Goal: Transaction & Acquisition: Purchase product/service

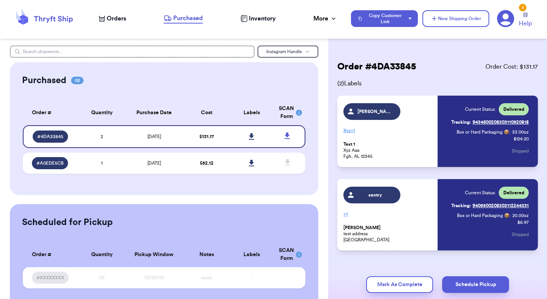
click at [119, 16] on span "Orders" at bounding box center [116, 18] width 19 height 9
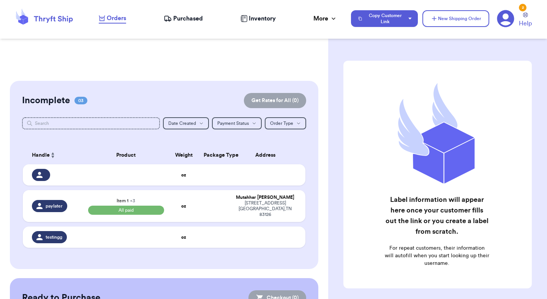
scroll to position [129, 0]
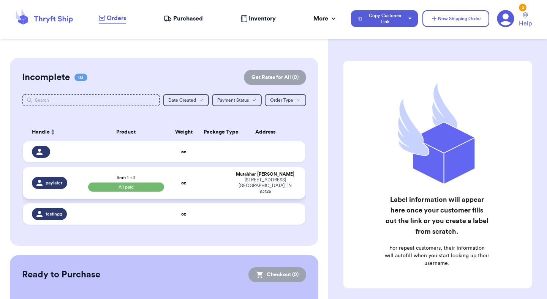
click at [236, 176] on div "[PERSON_NAME]" at bounding box center [265, 175] width 62 height 6
select select "paid"
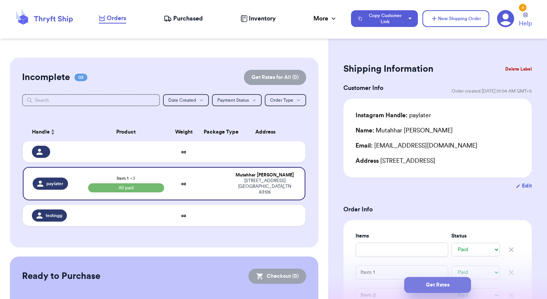
click at [437, 288] on button "Get Rates" at bounding box center [437, 285] width 67 height 16
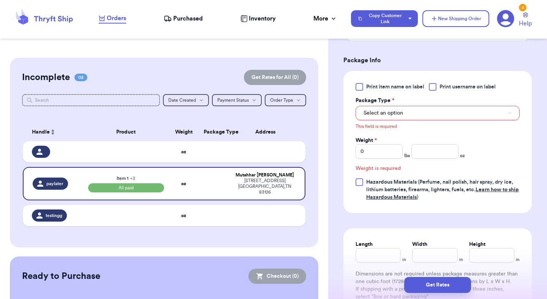
scroll to position [382, 0]
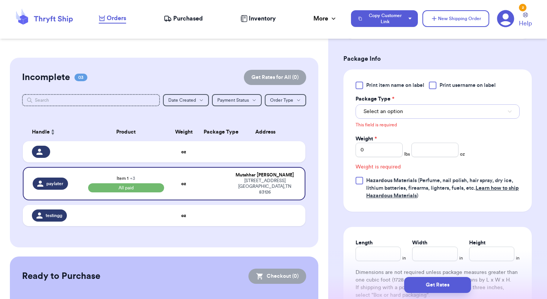
click at [419, 107] on button "Select an option" at bounding box center [438, 111] width 164 height 14
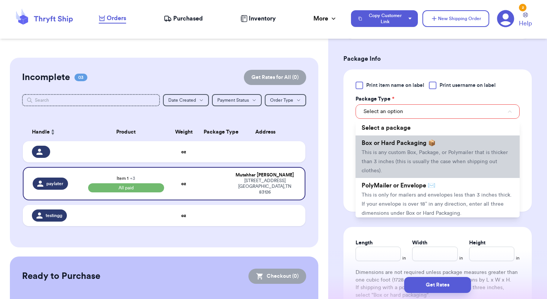
click at [416, 144] on span "Box or Hard Packaging 📦" at bounding box center [399, 143] width 74 height 6
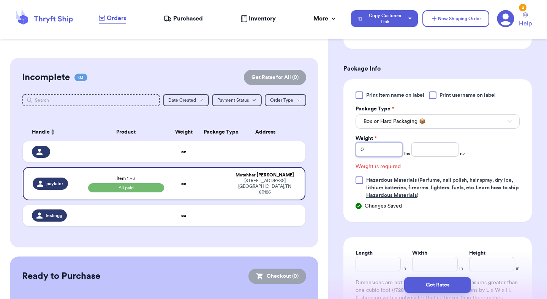
click at [387, 152] on input "0" at bounding box center [379, 149] width 47 height 14
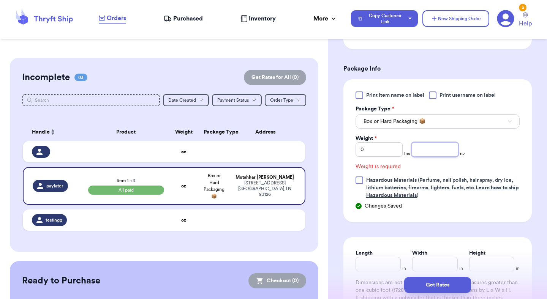
click at [413, 152] on input "number" at bounding box center [434, 149] width 47 height 14
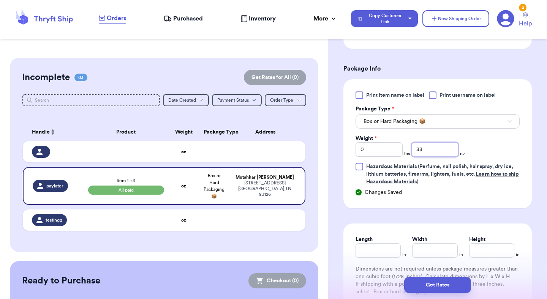
scroll to position [455, 0]
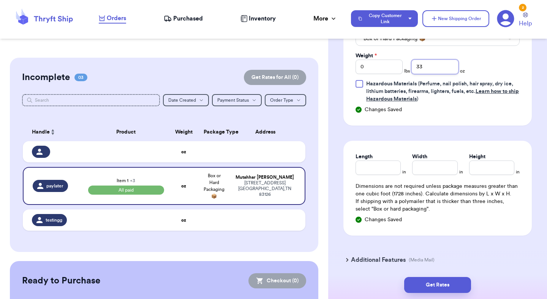
type input "33"
click at [382, 168] on input "Length" at bounding box center [378, 168] width 45 height 14
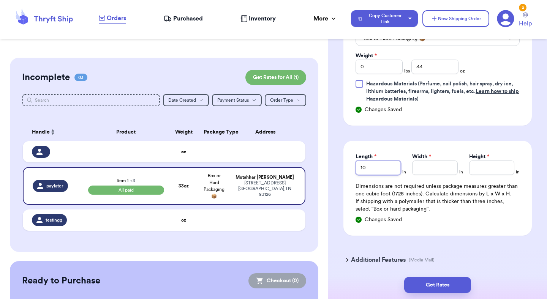
type input "10"
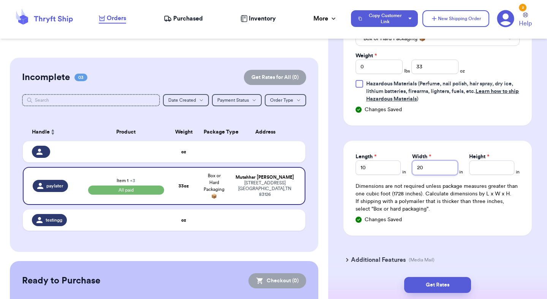
type input "20"
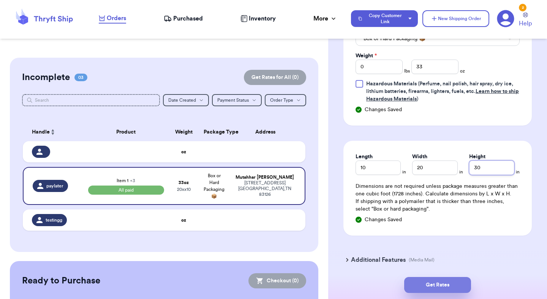
type input "30"
click at [431, 282] on button "Get Rates" at bounding box center [437, 285] width 67 height 16
type input "2"
type input "1"
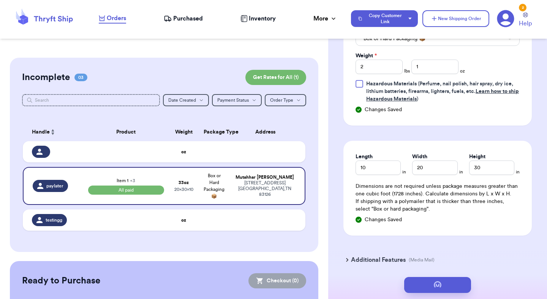
scroll to position [0, 0]
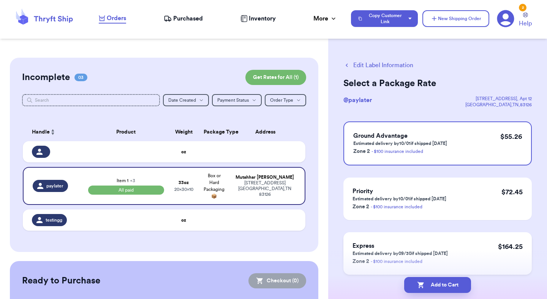
click at [391, 243] on h3 "Express" at bounding box center [400, 246] width 95 height 9
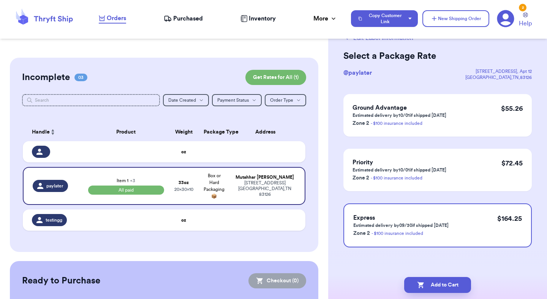
scroll to position [29, 0]
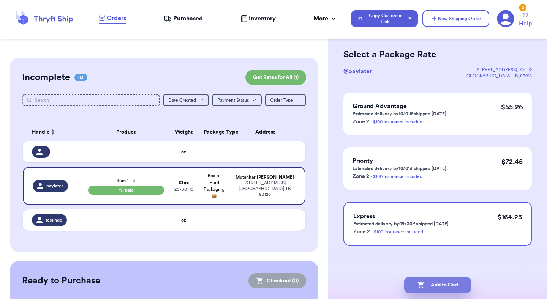
click at [434, 279] on button "Add to Cart" at bounding box center [437, 285] width 67 height 16
checkbox input "true"
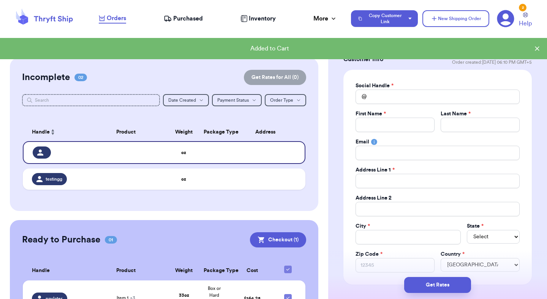
scroll to position [176, 0]
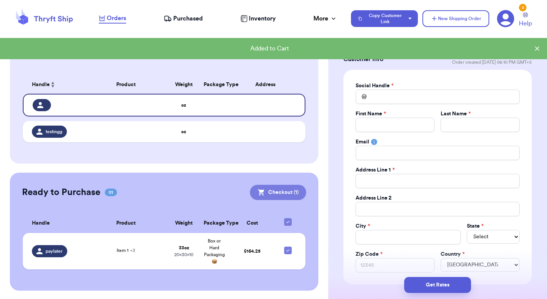
click at [290, 194] on button "Checkout ( 1 )" at bounding box center [278, 192] width 56 height 15
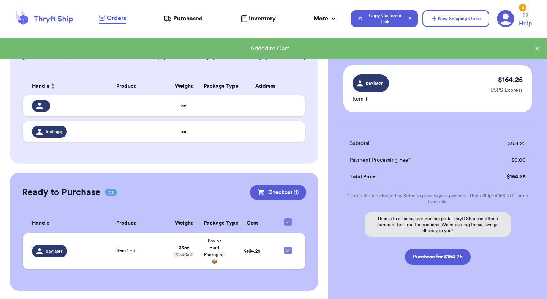
click at [409, 249] on div "Subtotal $ 164.25 Payment Processing Fee* $ 0.00 Total Price $ 164.25 * This is…" at bounding box center [437, 196] width 188 height 138
click at [423, 258] on button "Purchase for $164.25" at bounding box center [438, 257] width 66 height 16
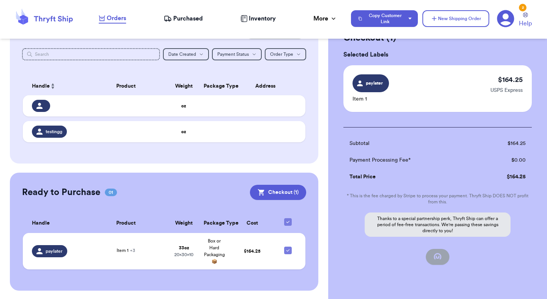
checkbox input "false"
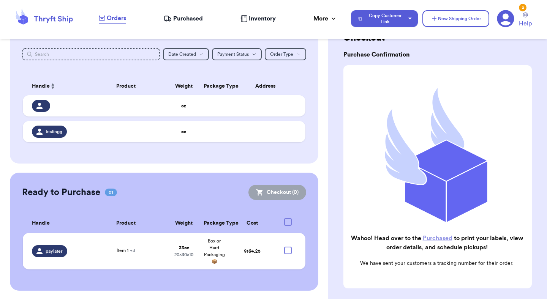
checkbox input "true"
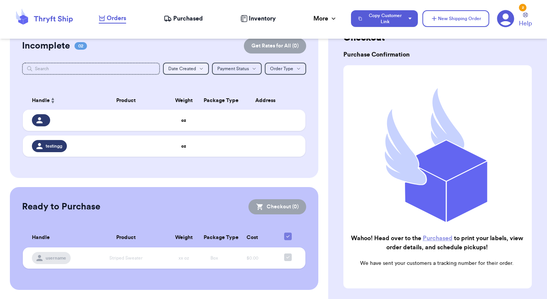
scroll to position [160, 0]
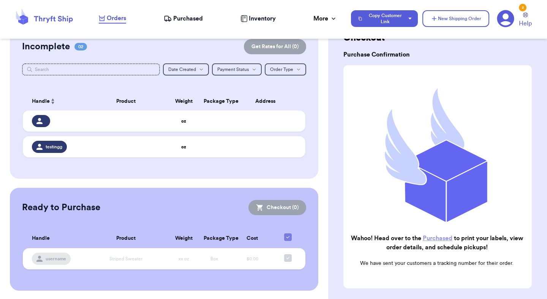
click at [176, 19] on span "Purchased" at bounding box center [188, 18] width 30 height 9
